Goal: Obtain resource: Download file/media

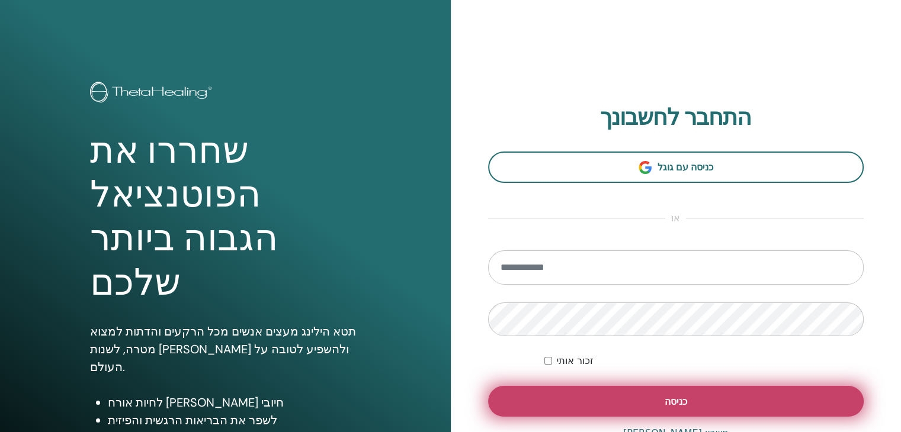
type input "**********"
click at [651, 395] on button "כניסה" at bounding box center [676, 401] width 376 height 31
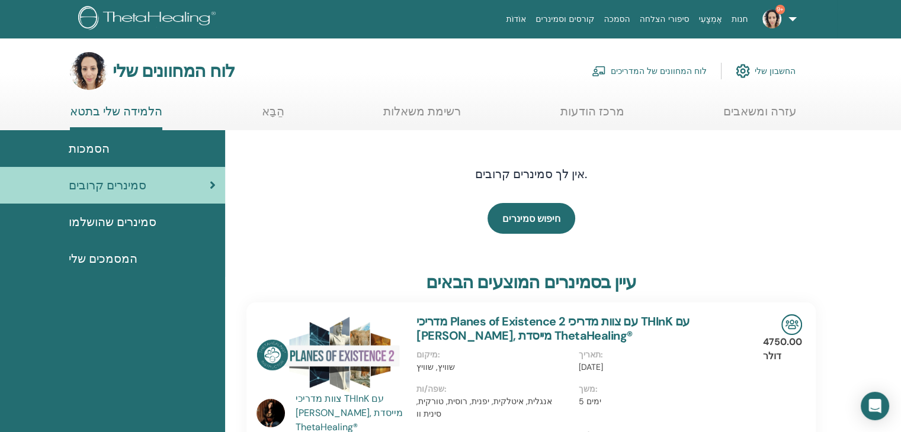
click at [85, 145] on font "הסמכות" at bounding box center [89, 148] width 41 height 15
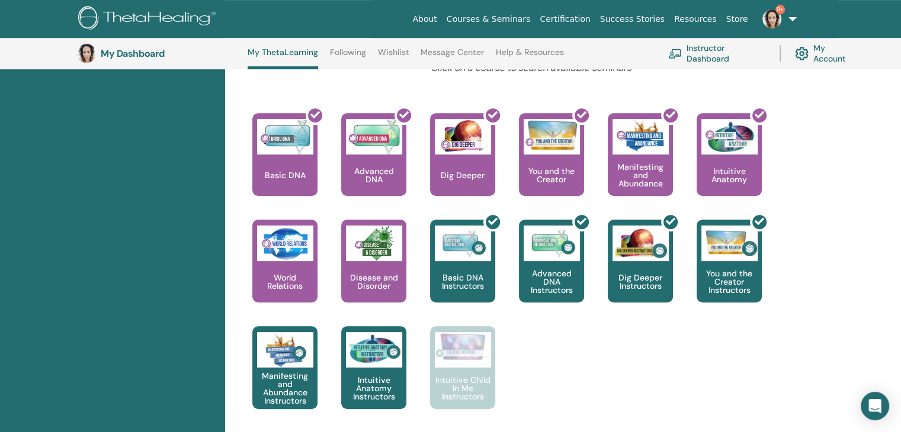
scroll to position [474, 0]
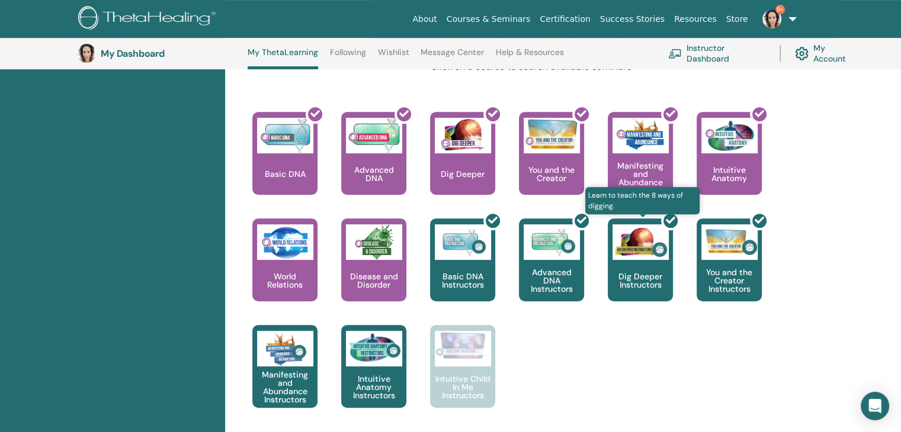
click at [633, 286] on div at bounding box center [647, 264] width 65 height 107
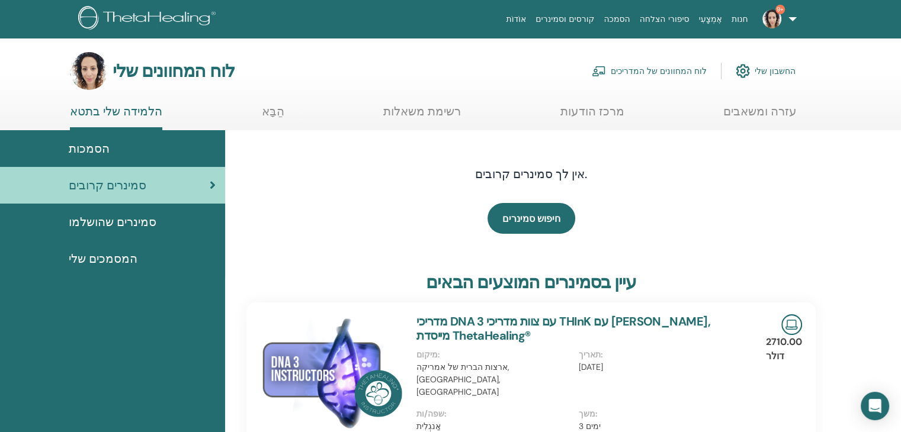
click at [115, 259] on font "המסמכים שלי" at bounding box center [103, 258] width 69 height 15
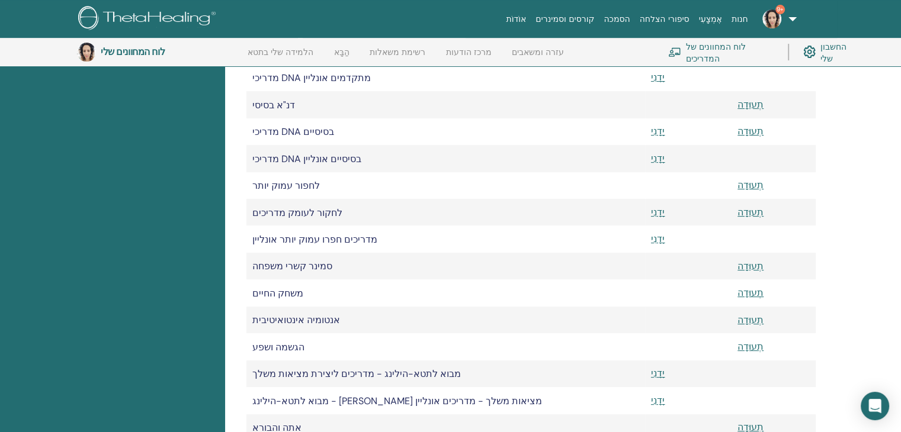
scroll to position [280, 0]
click at [655, 218] on font "יָדָנִי" at bounding box center [658, 214] width 14 height 12
